Goal: Information Seeking & Learning: Learn about a topic

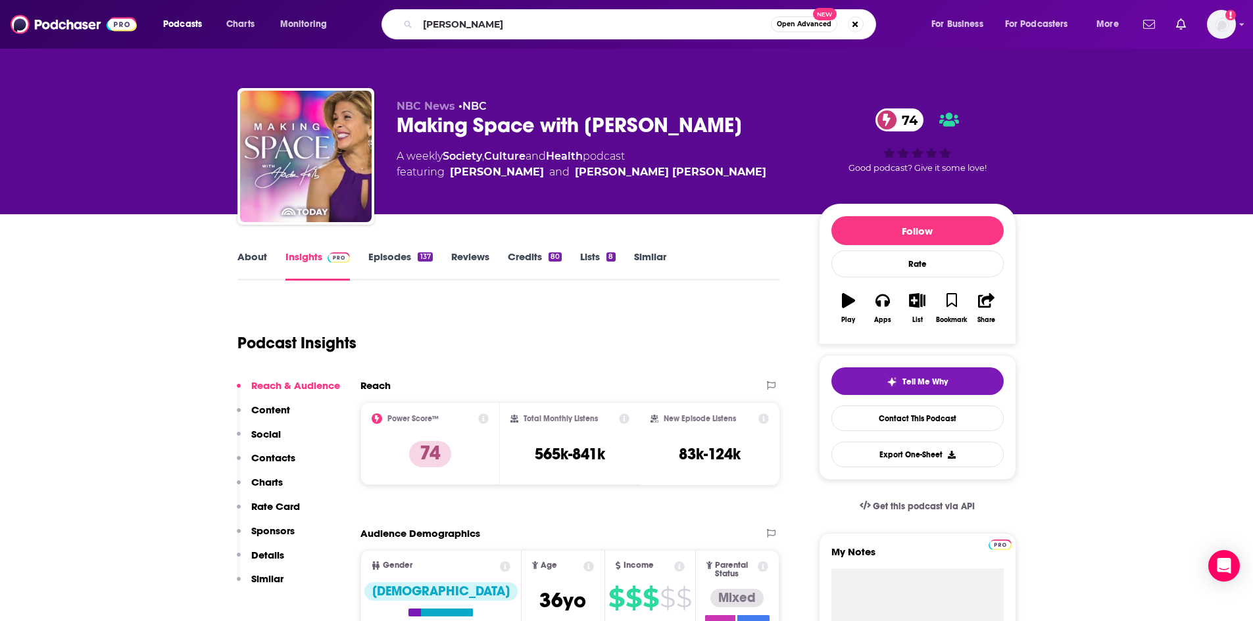
type input "[PERSON_NAME]"
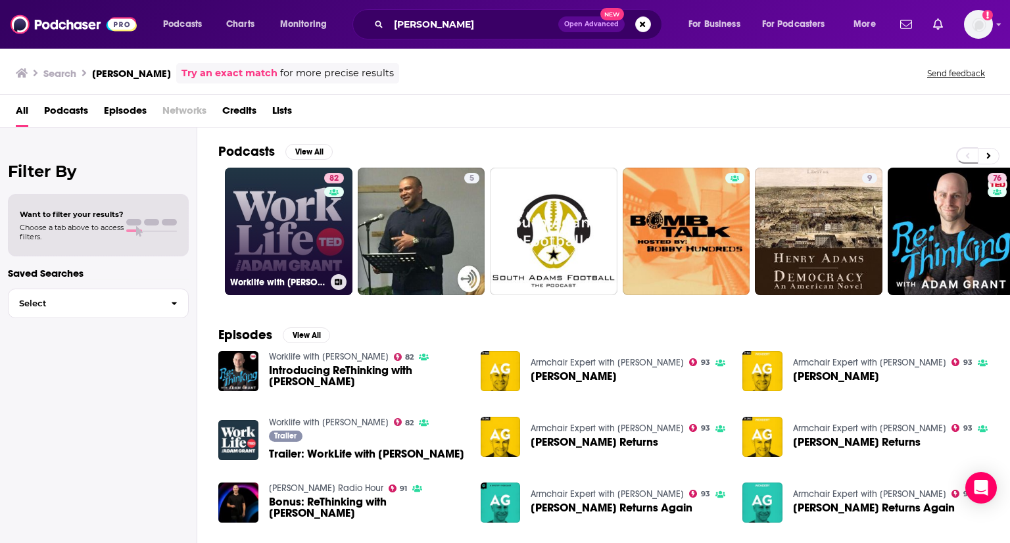
click at [297, 256] on link "82 Worklife with [PERSON_NAME]" at bounding box center [289, 232] width 128 height 128
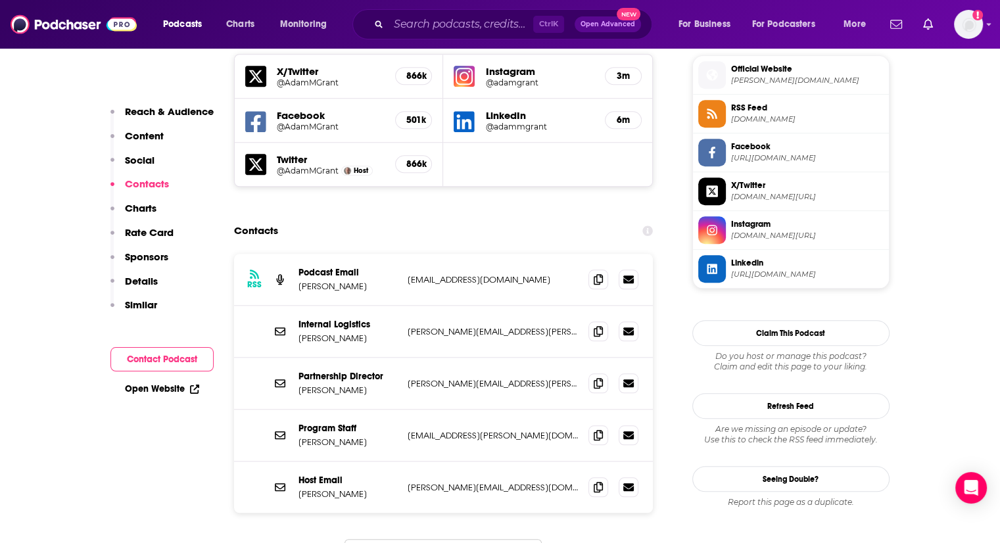
scroll to position [1184, 0]
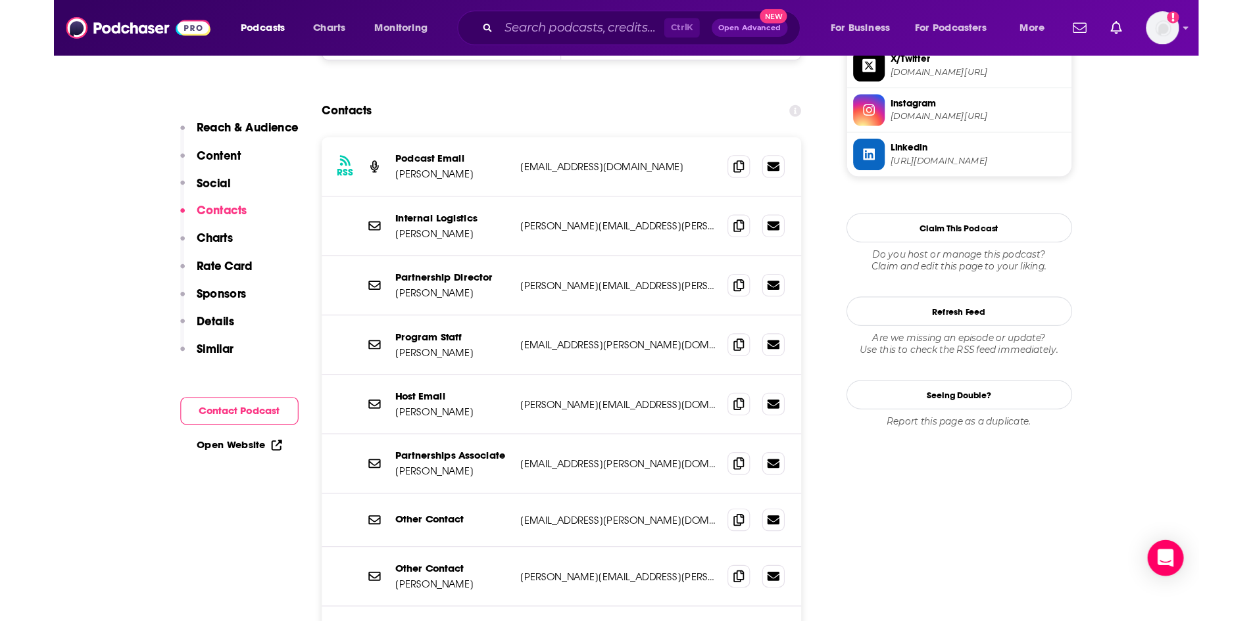
scroll to position [1249, 0]
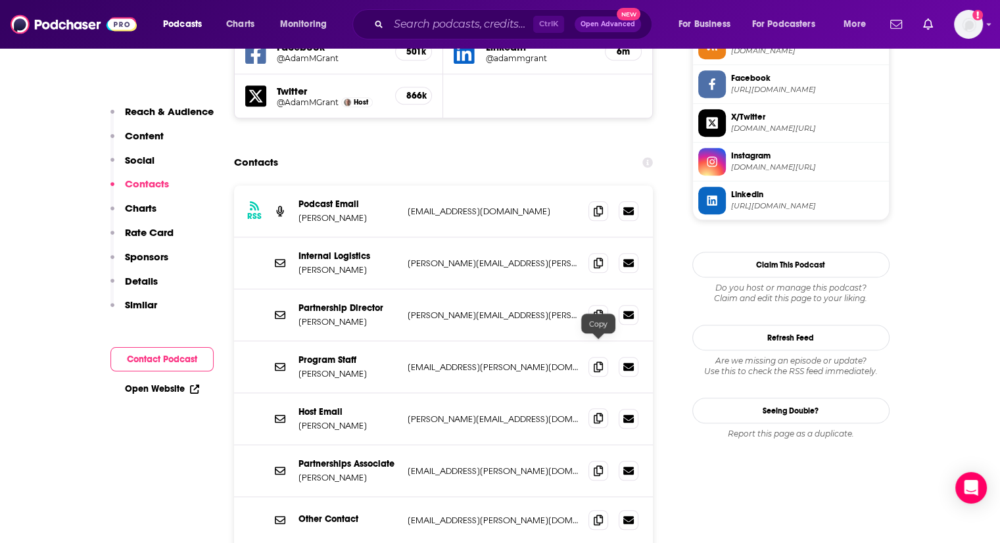
click at [601, 413] on icon at bounding box center [598, 418] width 9 height 11
click at [600, 205] on icon at bounding box center [598, 210] width 9 height 11
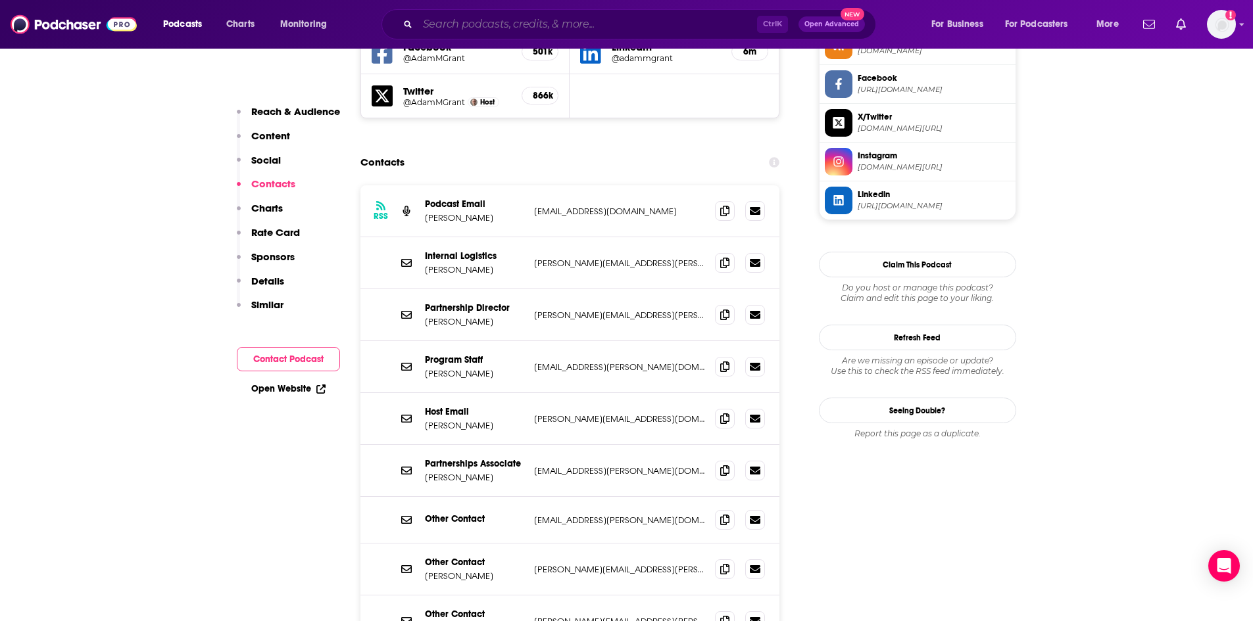
click at [525, 25] on input "Search podcasts, credits, & more..." at bounding box center [587, 24] width 339 height 21
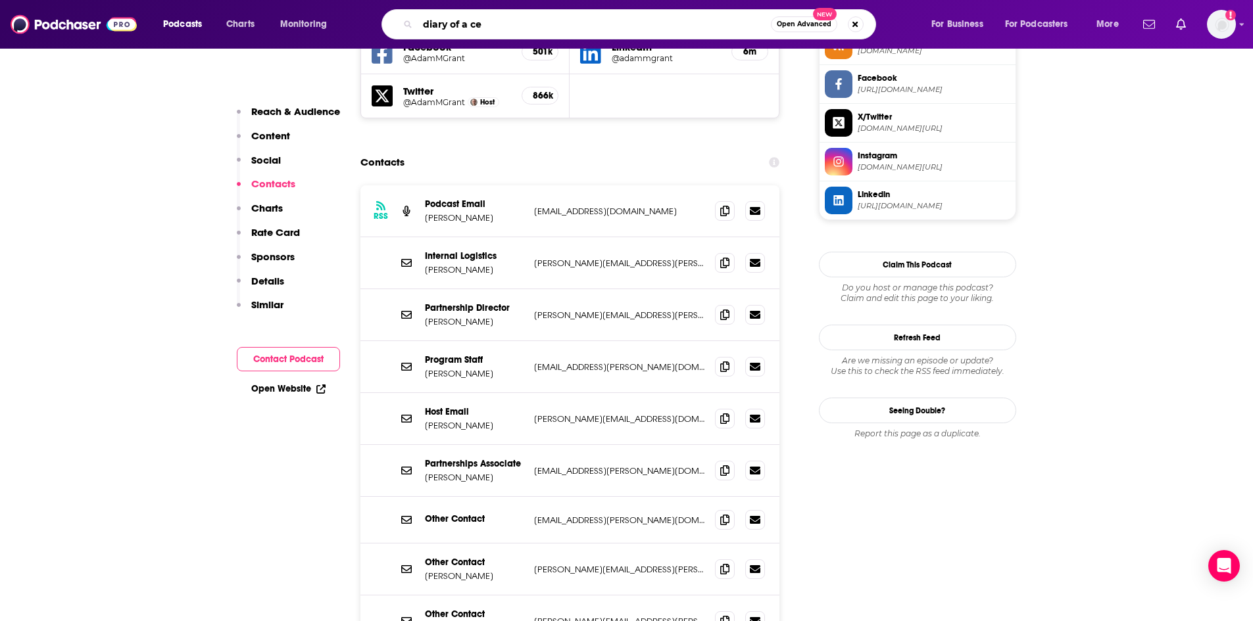
type input "diary of a ceo"
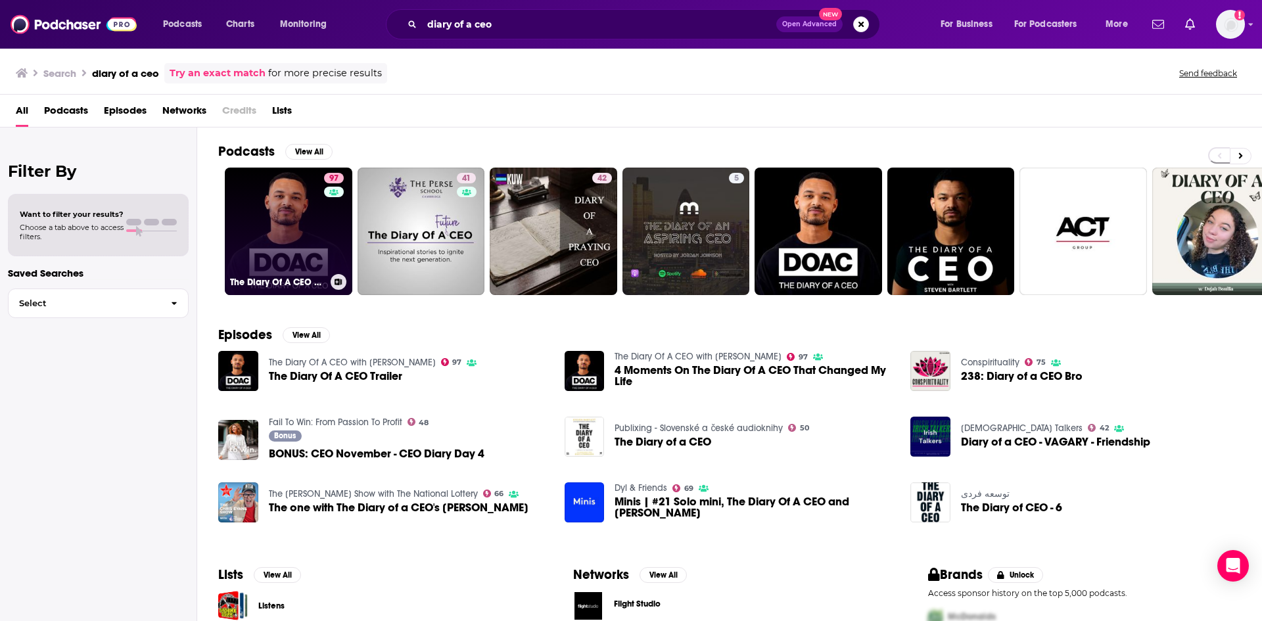
click at [320, 229] on link "97 The Diary Of A CEO with [PERSON_NAME]" at bounding box center [289, 232] width 128 height 128
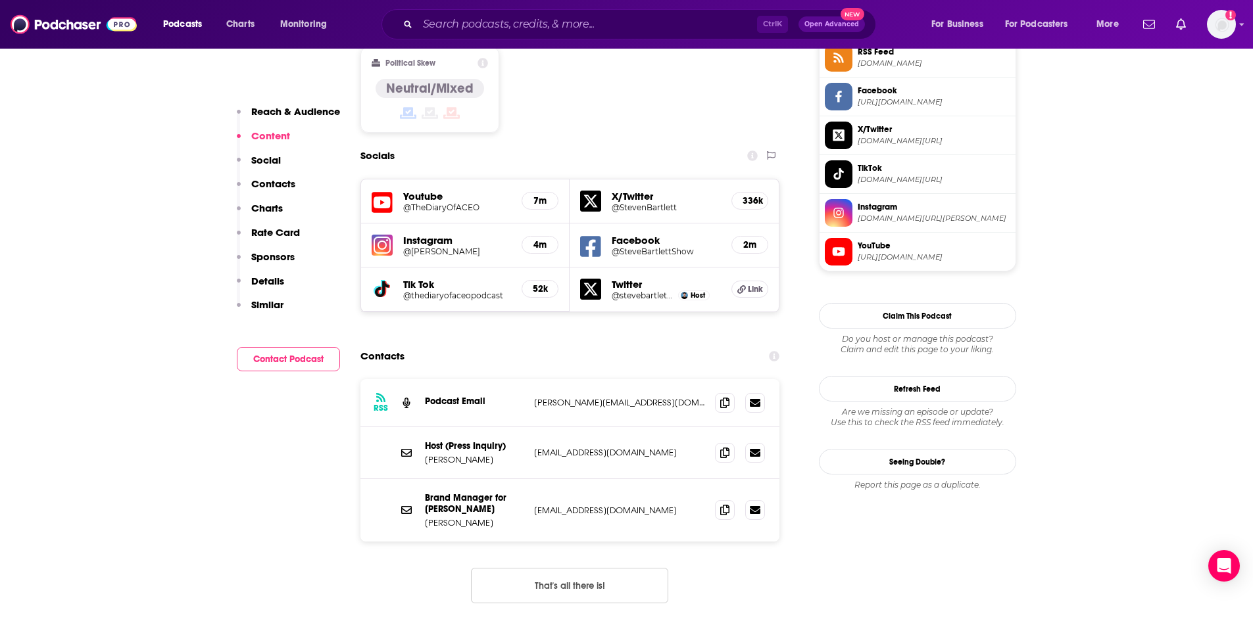
scroll to position [1184, 0]
